Goal: Information Seeking & Learning: Learn about a topic

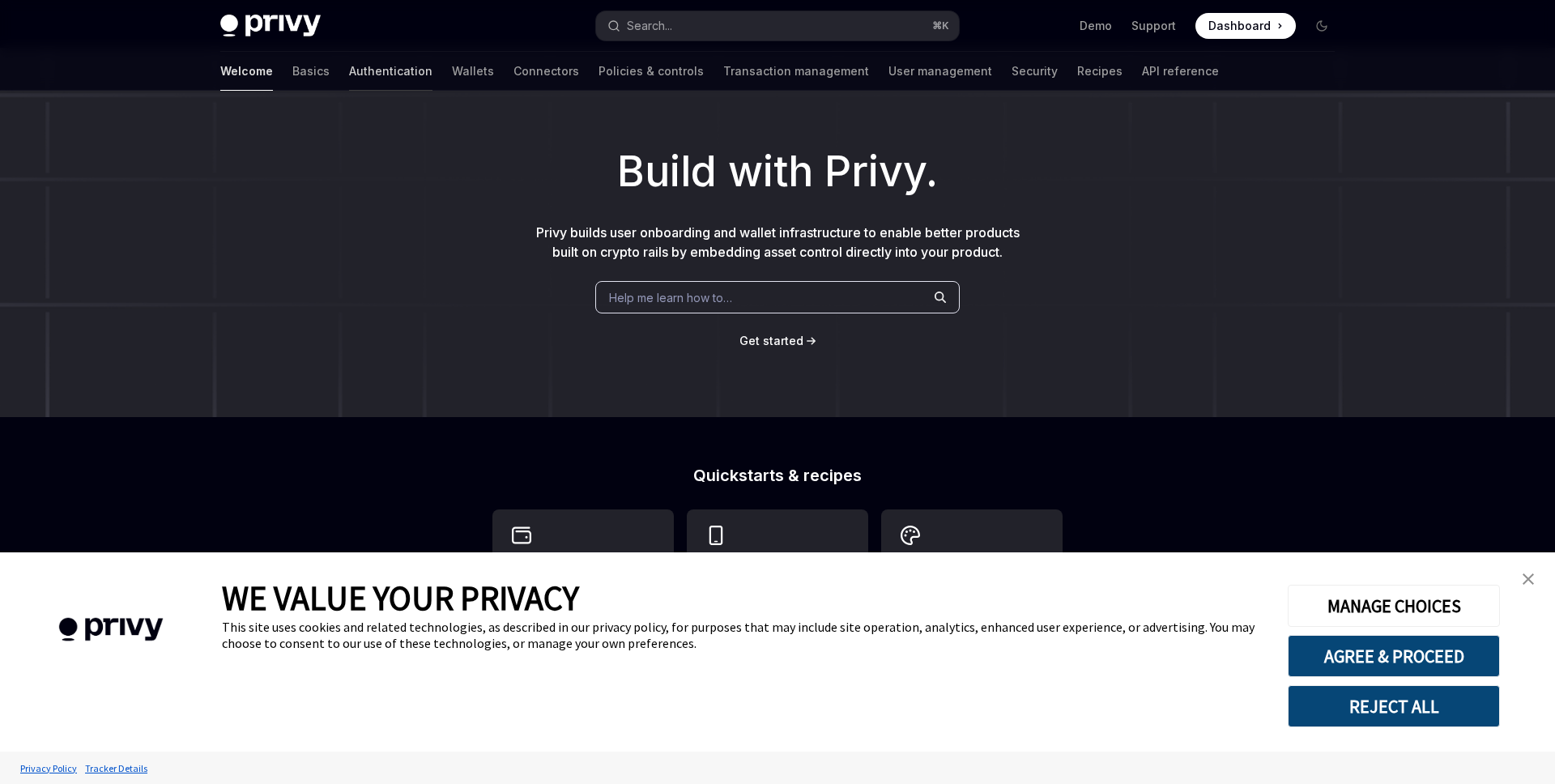
scroll to position [41, 0]
click at [349, 76] on link "Authentication" at bounding box center [391, 71] width 84 height 39
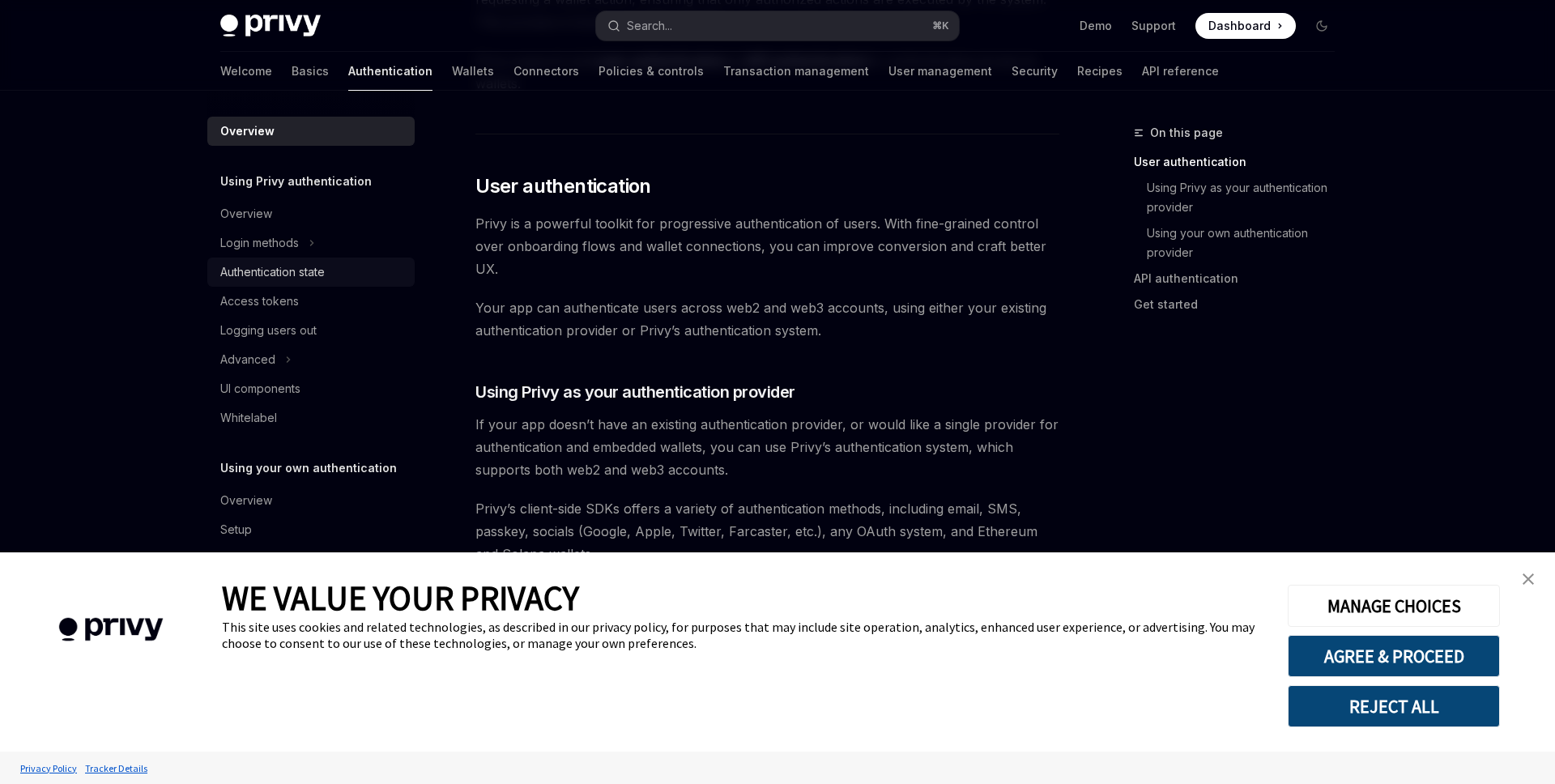
scroll to position [278, 0]
click at [1526, 580] on img "close banner" at bounding box center [1527, 579] width 12 height 12
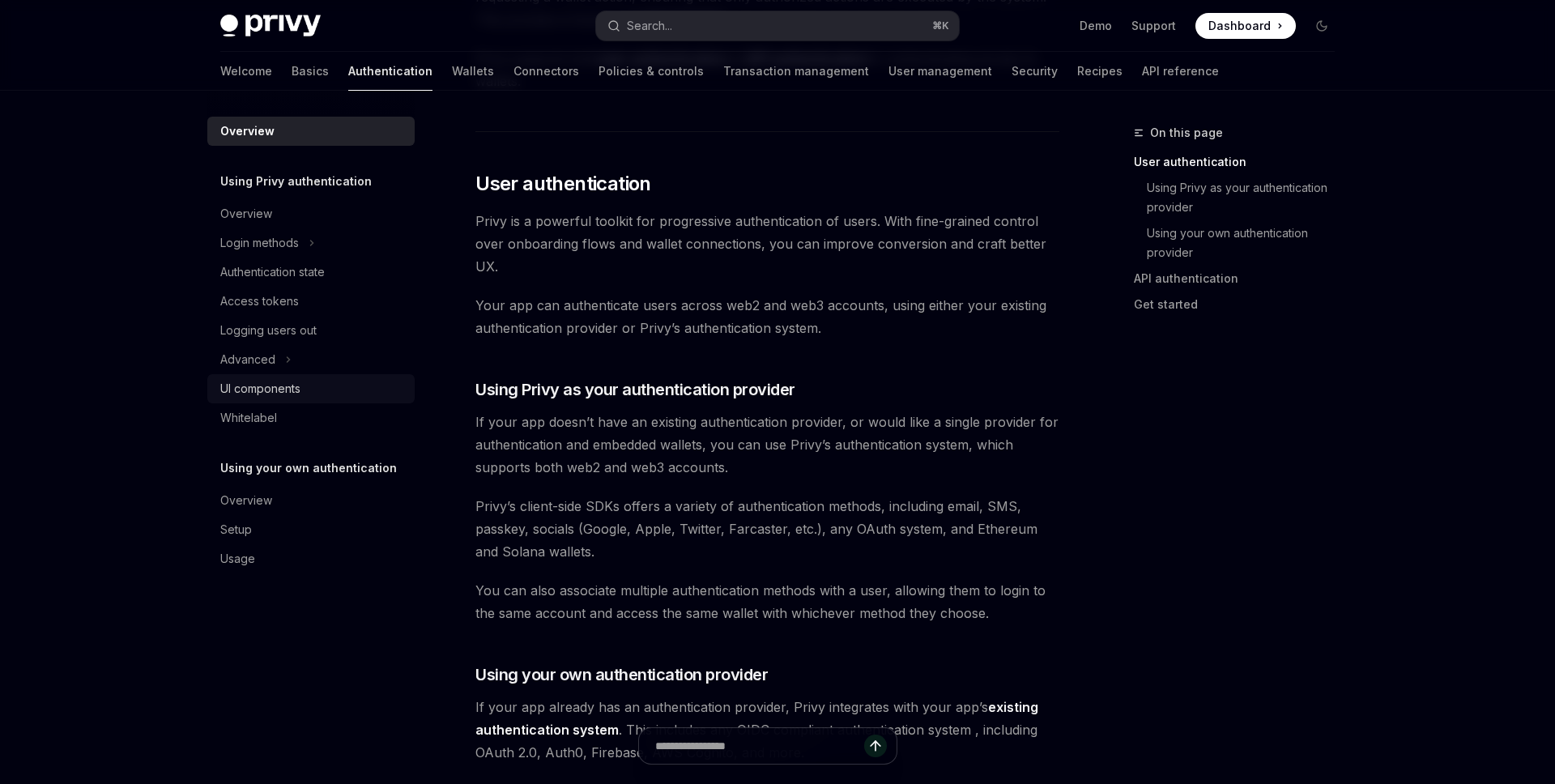
click at [277, 388] on div "UI components" at bounding box center [261, 388] width 80 height 20
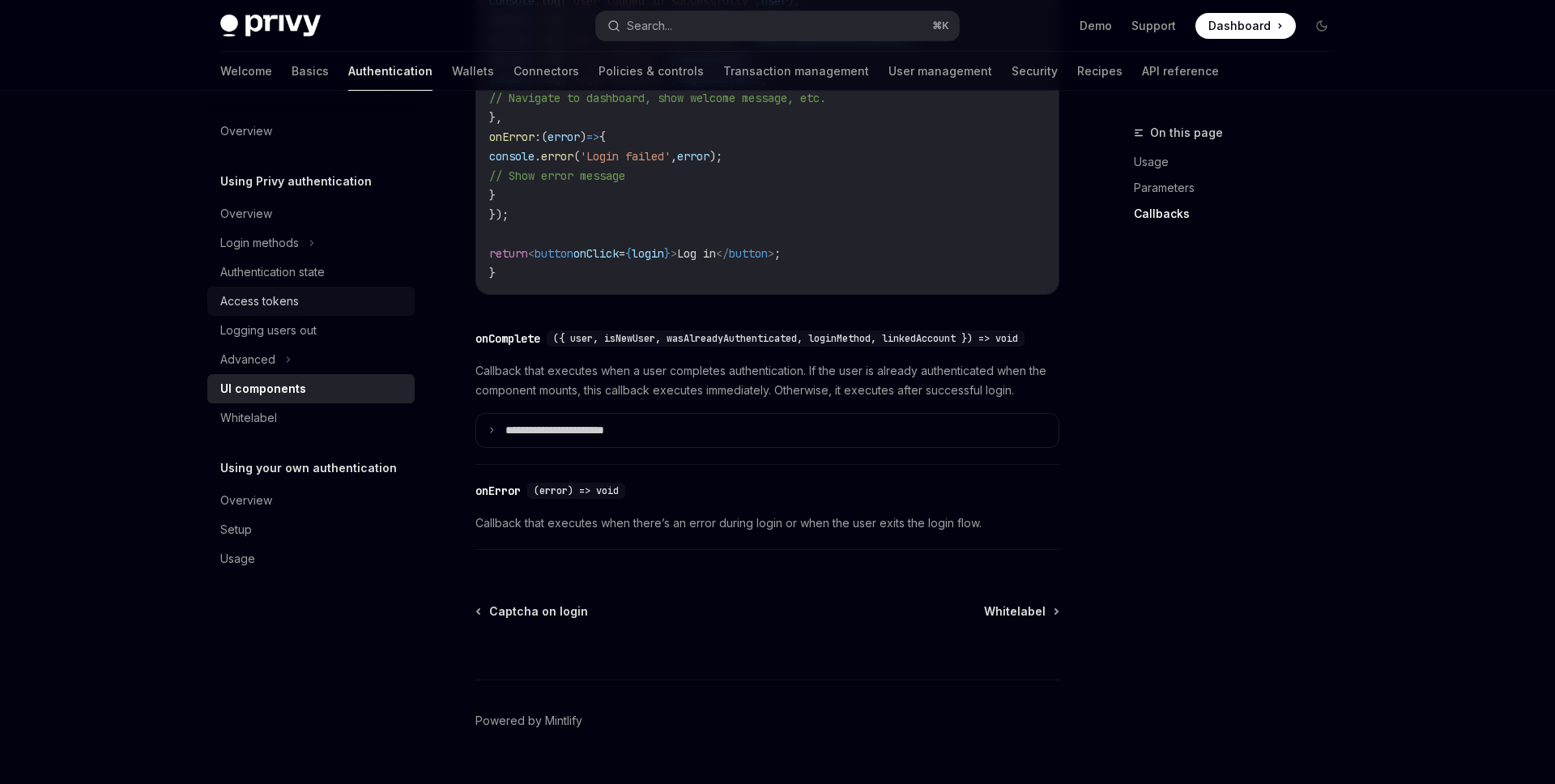
scroll to position [2244, 0]
click at [306, 332] on div "Logging users out" at bounding box center [269, 331] width 96 height 20
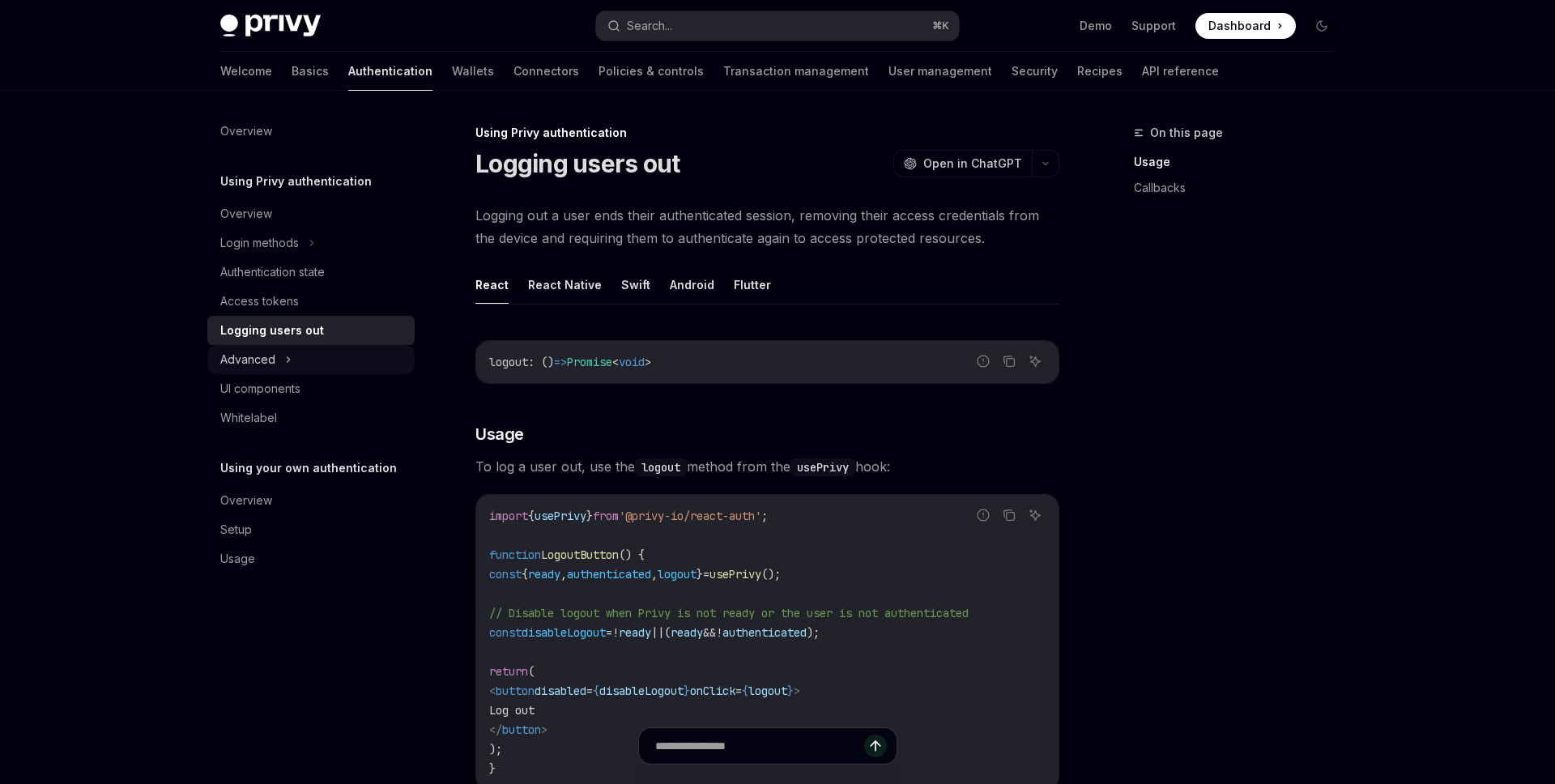
click at [246, 364] on div "Advanced" at bounding box center [248, 359] width 55 height 20
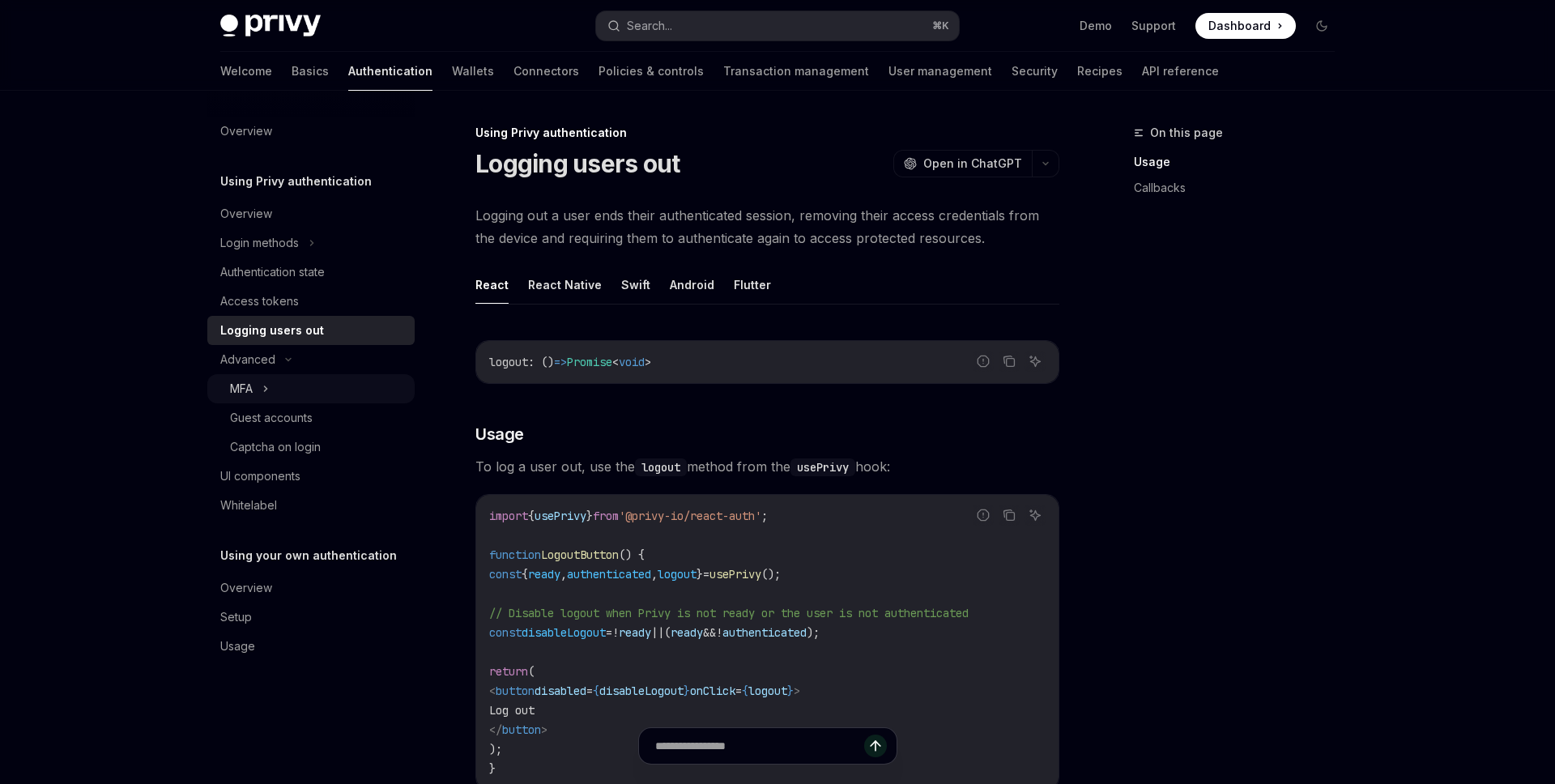
drag, startPoint x: 261, startPoint y: 384, endPoint x: 276, endPoint y: 386, distance: 15.1
click at [261, 384] on div "MFA" at bounding box center [310, 388] width 207 height 29
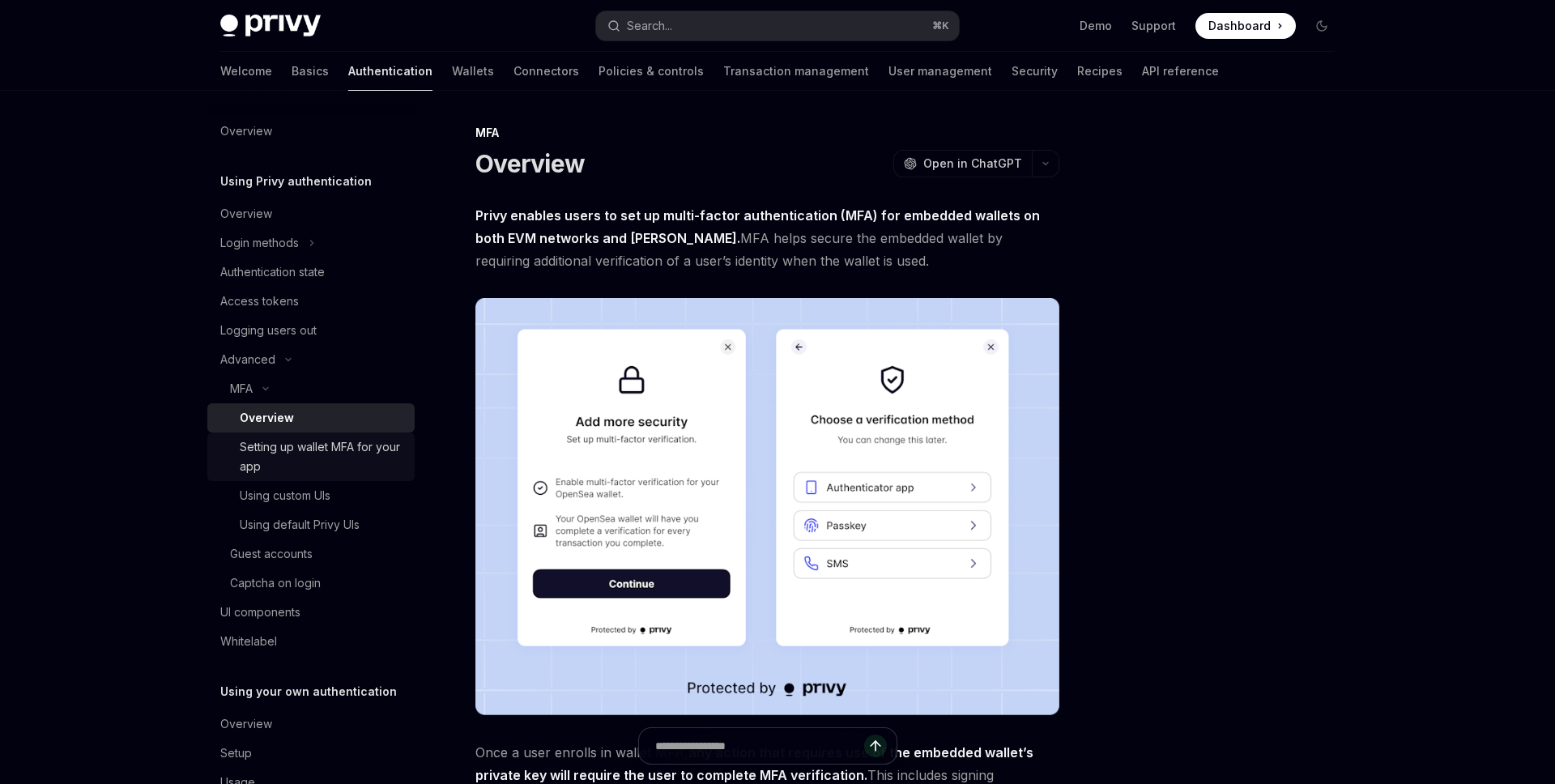
click at [290, 442] on div "Setting up wallet MFA for your app" at bounding box center [323, 457] width 165 height 39
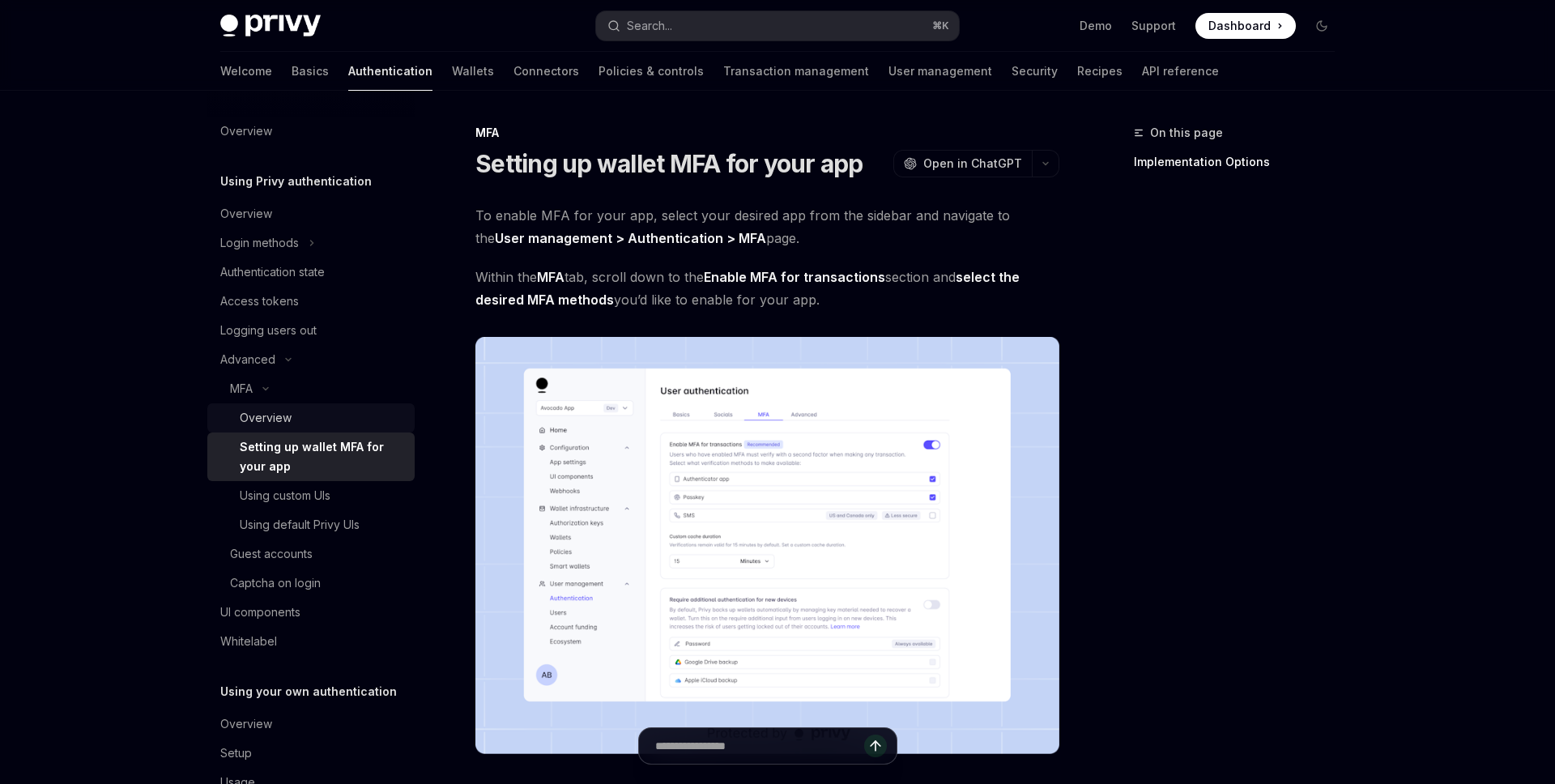
click at [283, 421] on div "Overview" at bounding box center [266, 418] width 52 height 20
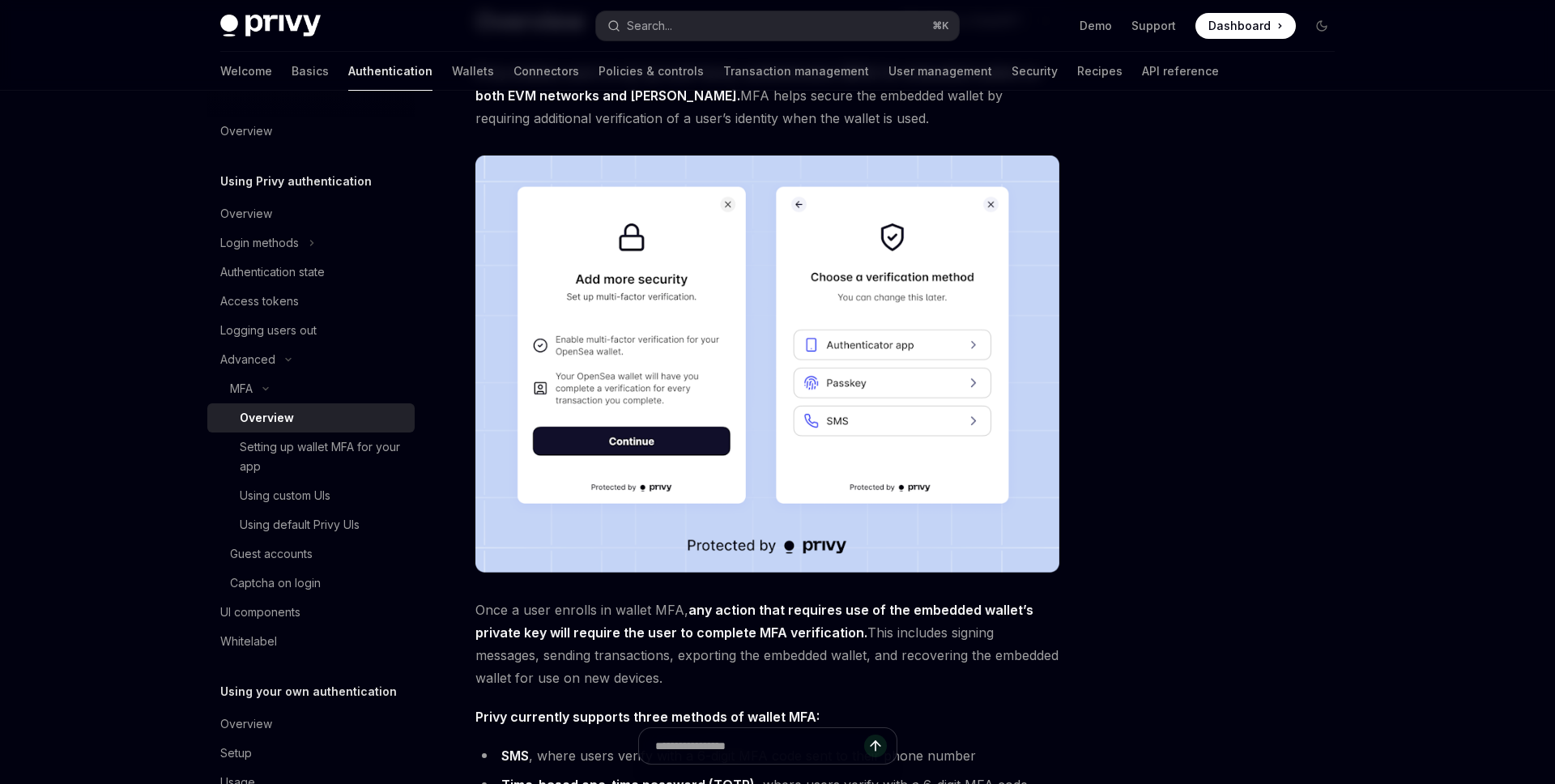
scroll to position [147, 0]
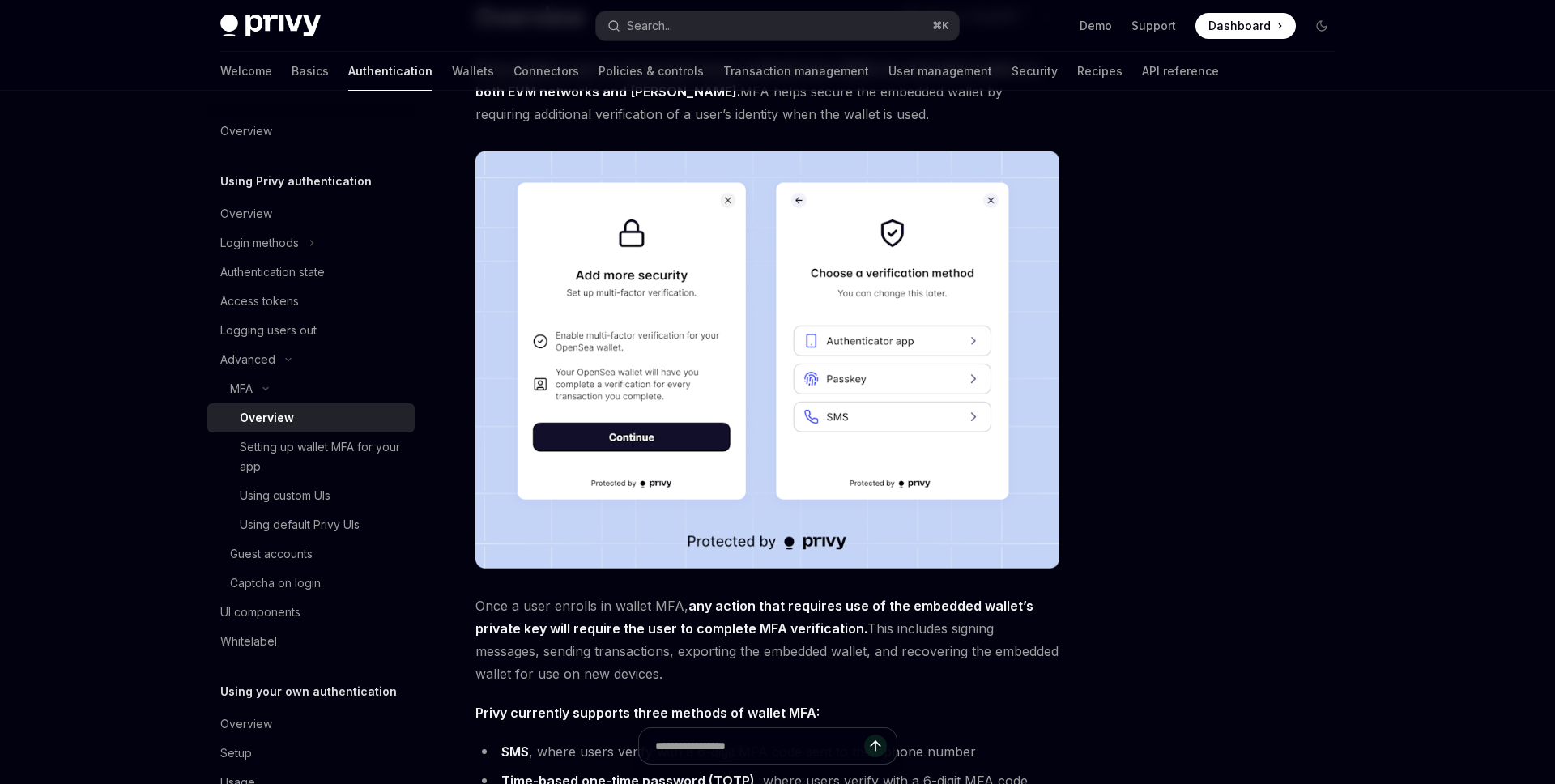
click at [1294, 210] on div at bounding box center [1224, 452] width 246 height 660
click at [352, 452] on div "Setting up wallet MFA for your app" at bounding box center [323, 457] width 165 height 39
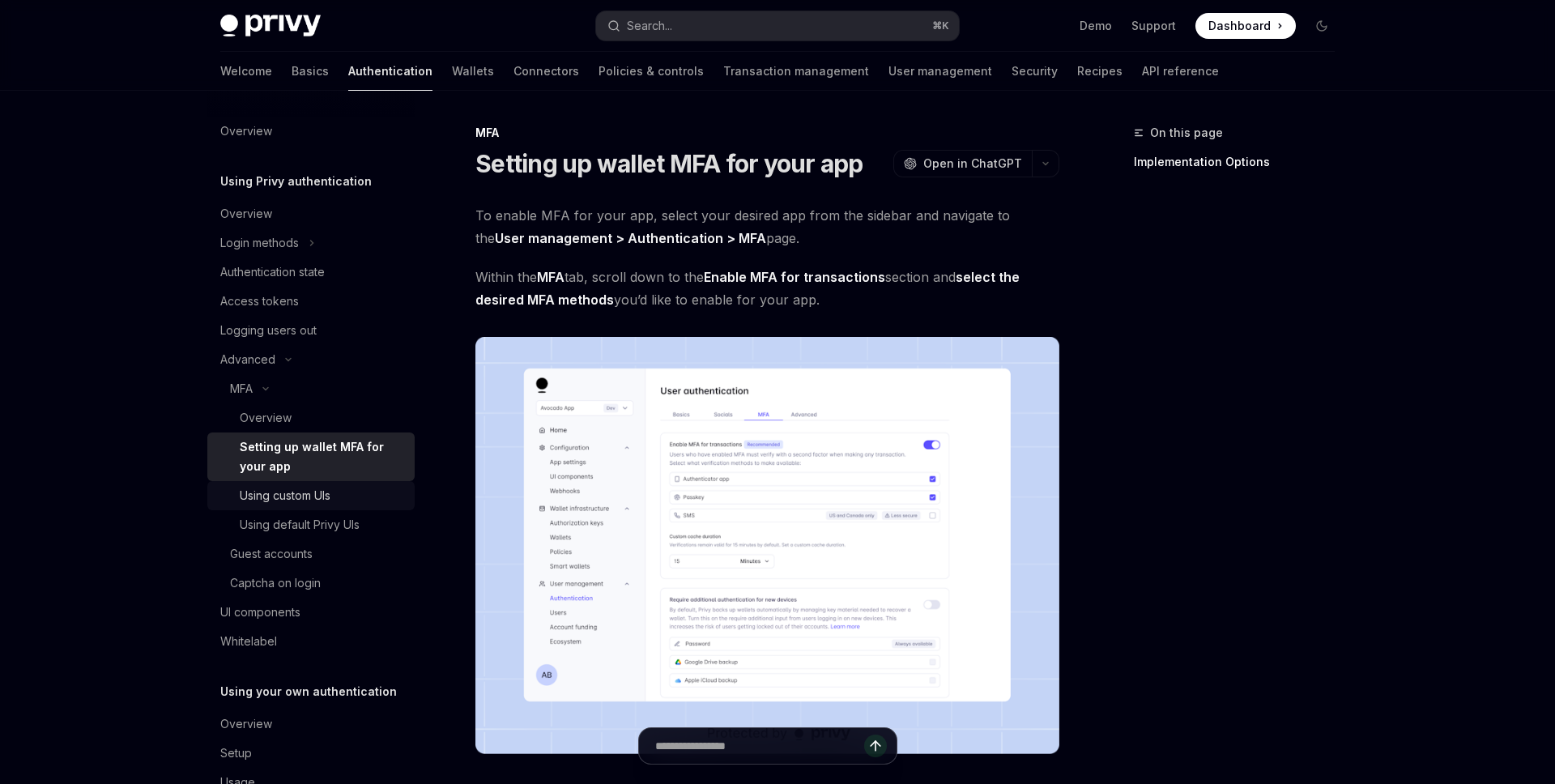
click at [298, 493] on div "Using custom UIs" at bounding box center [285, 496] width 91 height 20
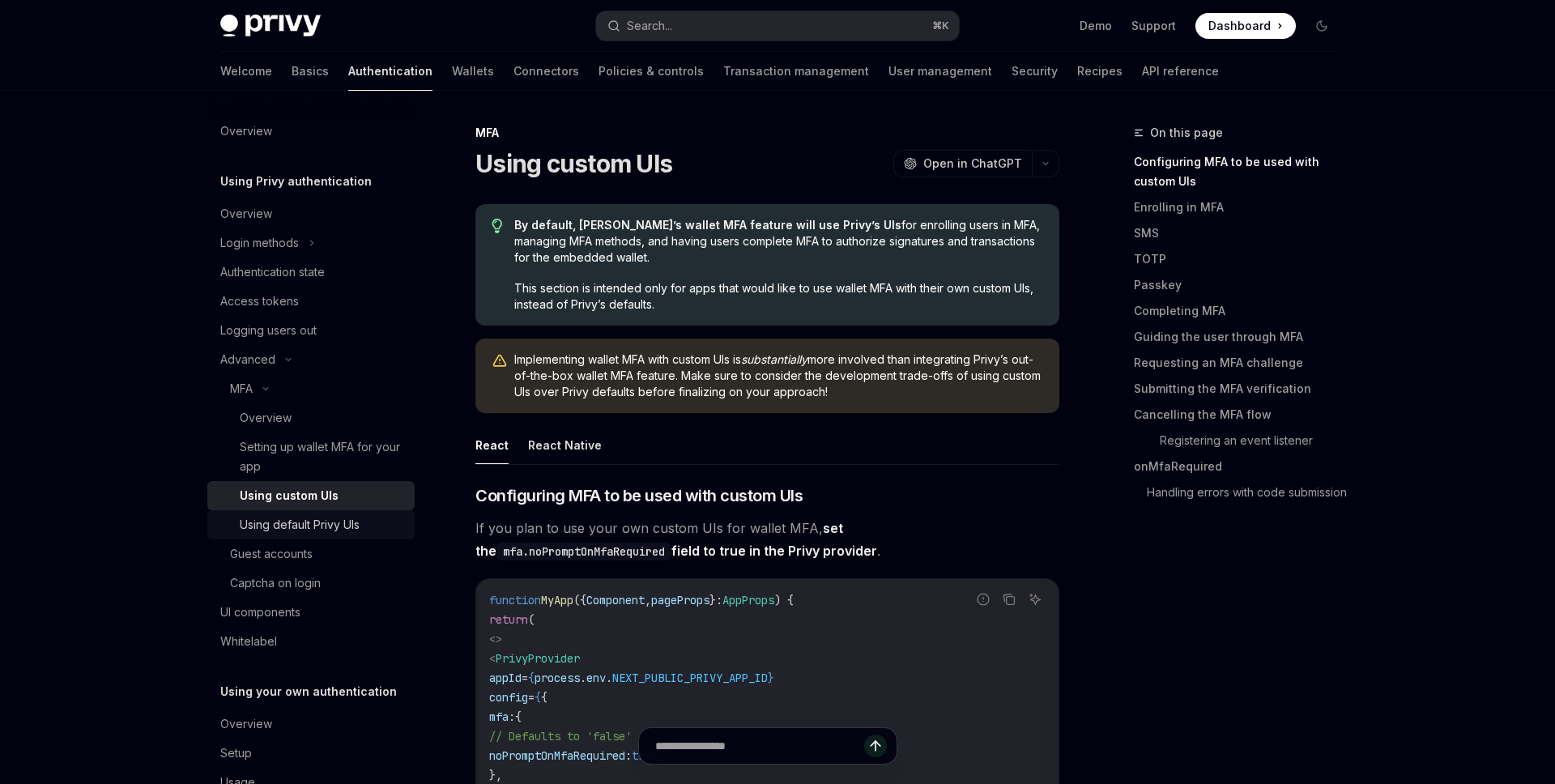
click at [295, 515] on div "Using default Privy UIs" at bounding box center [300, 524] width 120 height 20
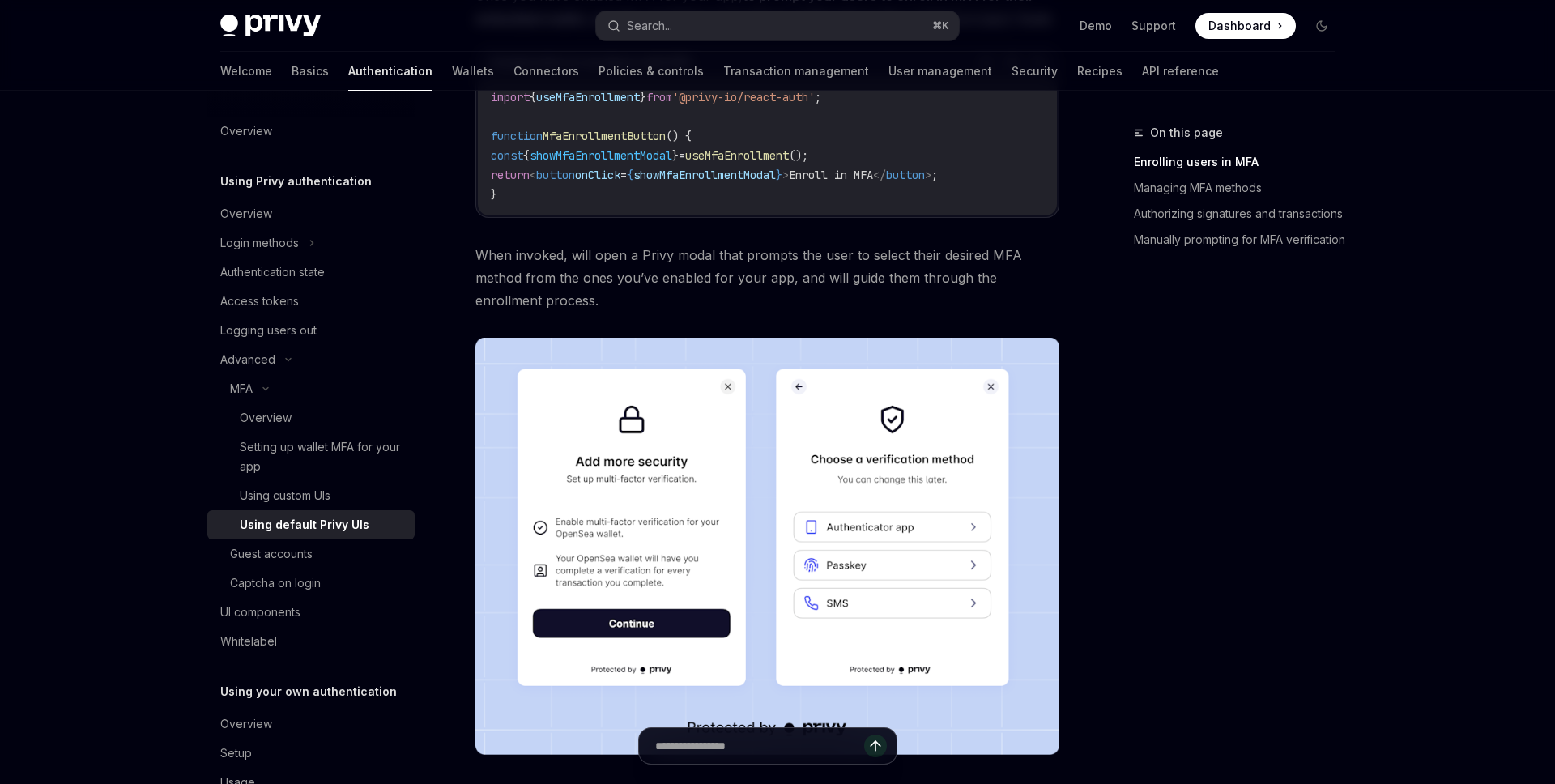
scroll to position [447, 0]
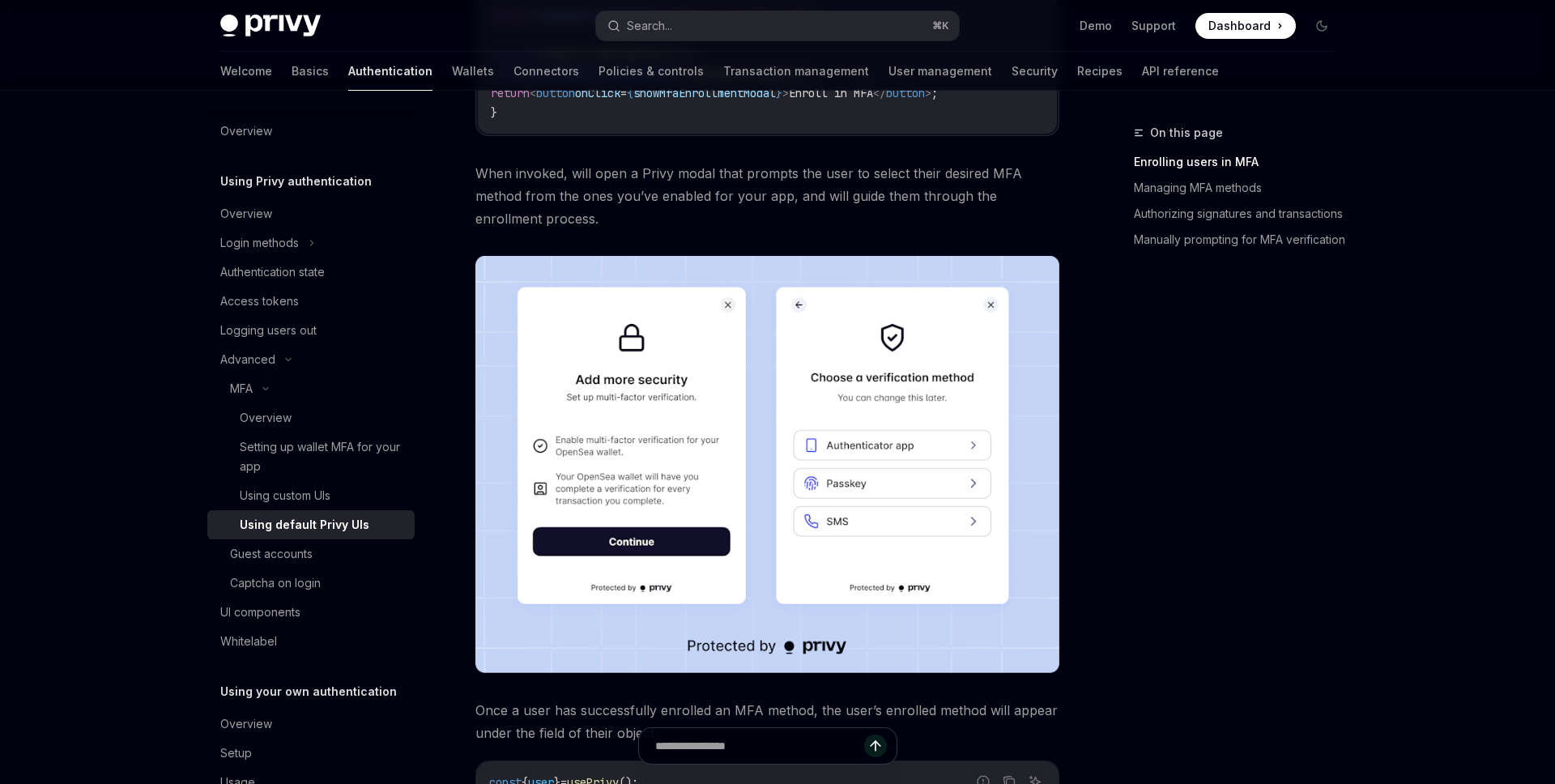
type textarea "*"
